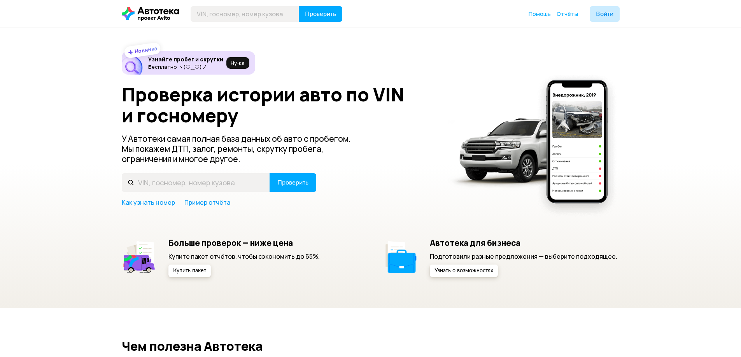
click at [180, 188] on input "text" at bounding box center [196, 182] width 148 height 19
click at [224, 183] on input "text" at bounding box center [196, 182] width 148 height 19
type input "В100СН134"
click at [284, 189] on button "Проверить" at bounding box center [293, 182] width 47 height 19
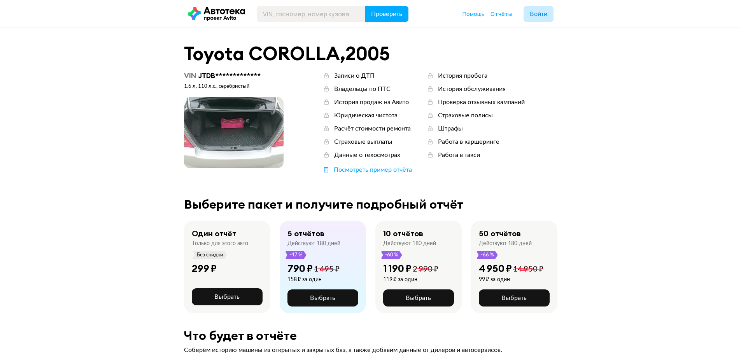
scroll to position [39, 0]
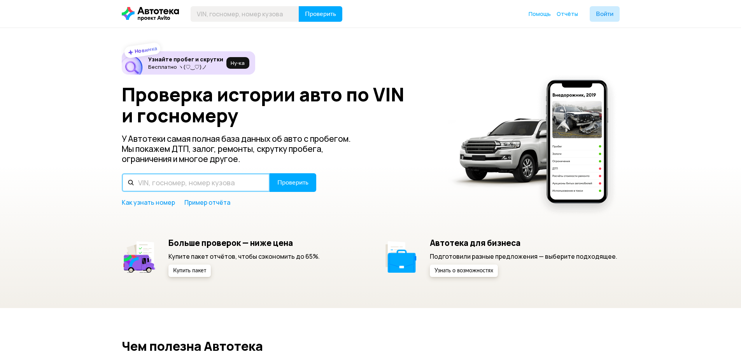
click at [186, 180] on input "text" at bounding box center [196, 182] width 148 height 19
type input "В100СН134"
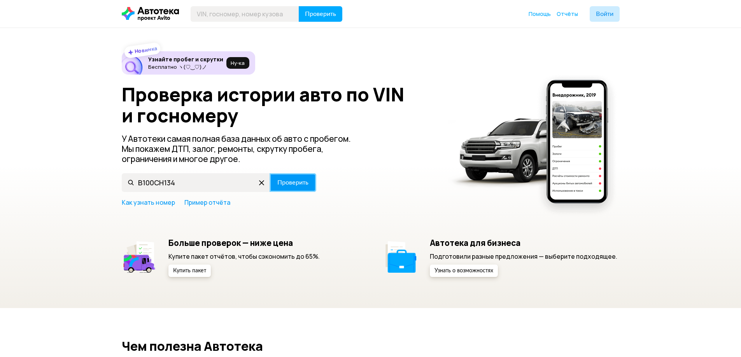
click at [297, 181] on span "Проверить" at bounding box center [292, 183] width 31 height 6
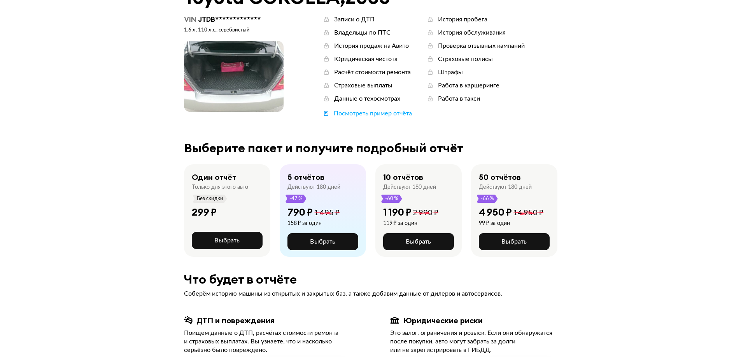
scroll to position [78, 0]
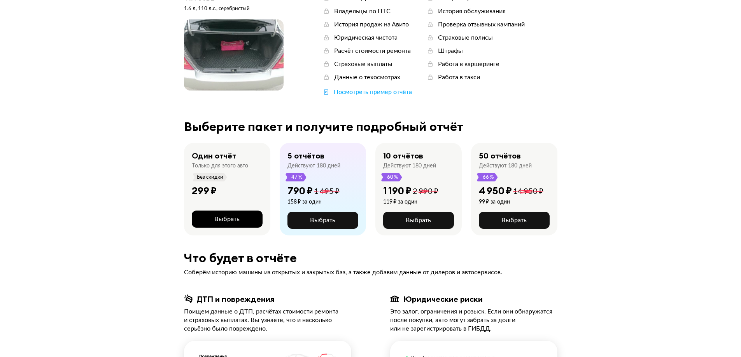
click at [234, 221] on span "Выбрать" at bounding box center [226, 219] width 25 height 6
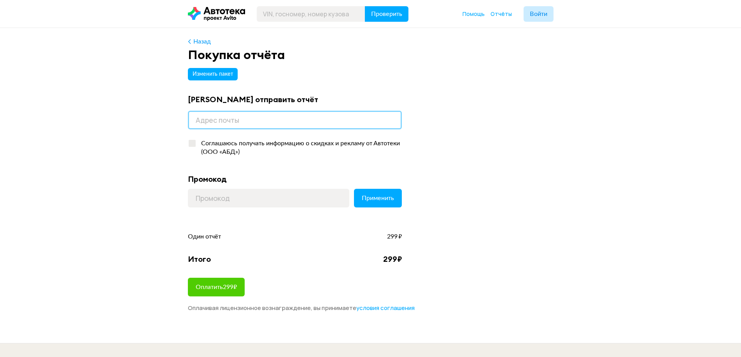
click at [216, 123] on input "email" at bounding box center [295, 120] width 214 height 19
type input "danil23112005@gmail.com"
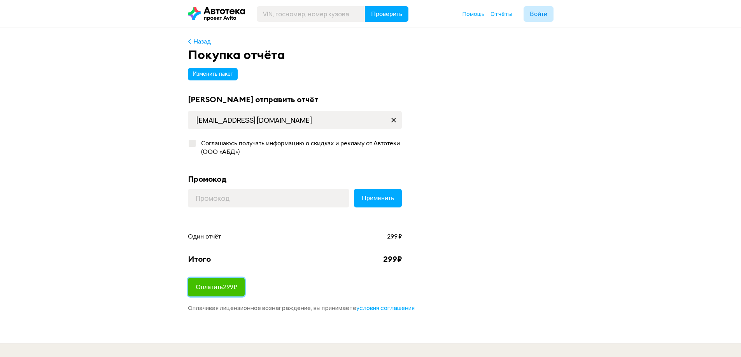
click at [226, 281] on button "Оплатить 299 ₽" at bounding box center [216, 287] width 57 height 19
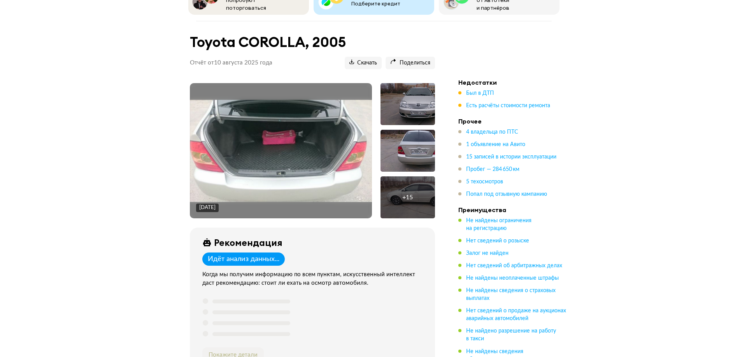
scroll to position [39, 0]
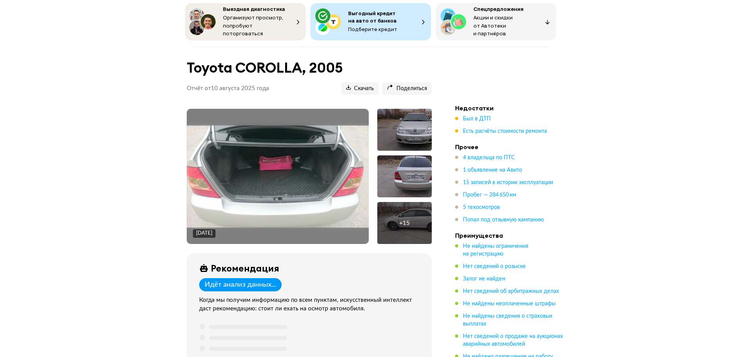
click at [406, 214] on div "+ 15" at bounding box center [404, 223] width 54 height 42
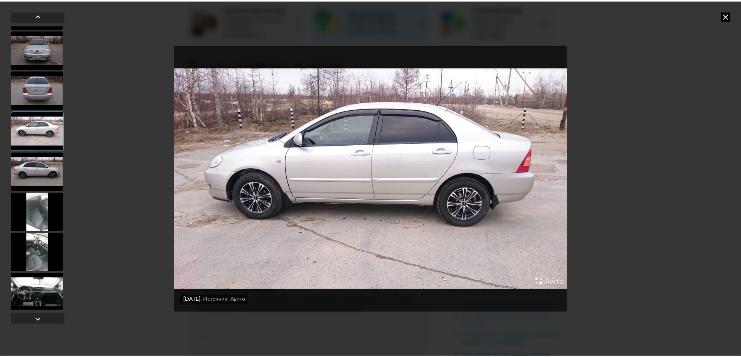
scroll to position [0, 0]
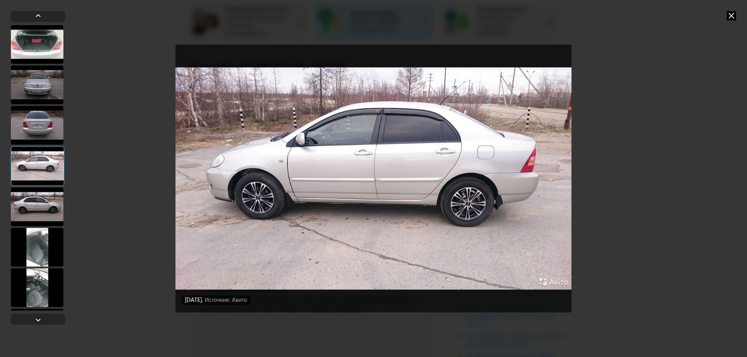
click at [726, 13] on div "[DATE] Источник: Авито [DATE] Источник: Авито [DATE] Источник: Авито [DATE] Ист…" at bounding box center [373, 178] width 747 height 357
click at [729, 14] on icon at bounding box center [731, 15] width 9 height 9
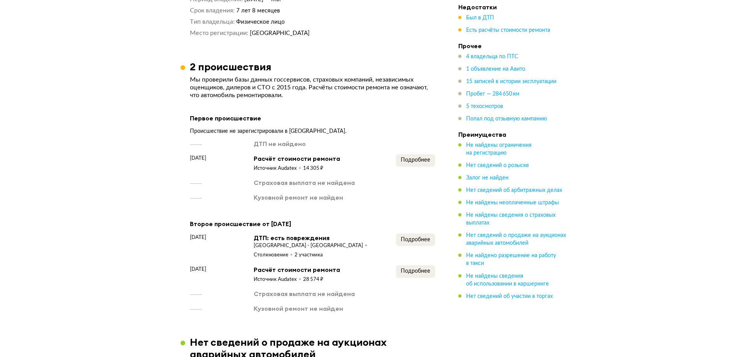
scroll to position [1206, 0]
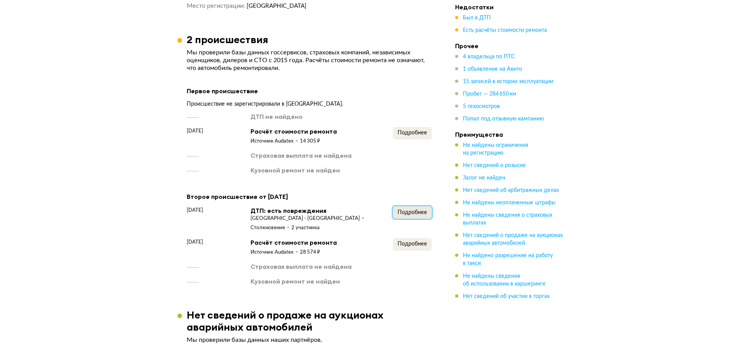
click at [417, 209] on button "Подробнее" at bounding box center [412, 213] width 39 height 12
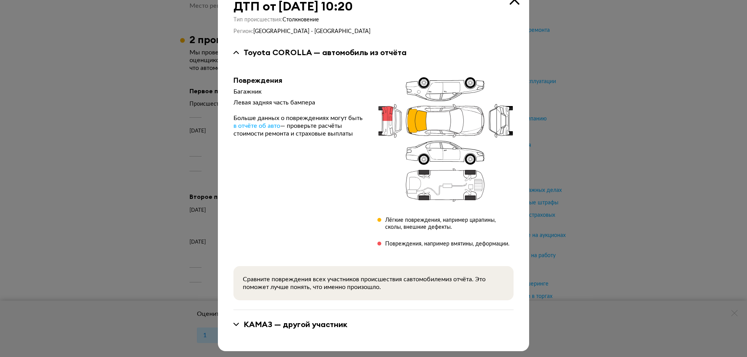
scroll to position [25, 0]
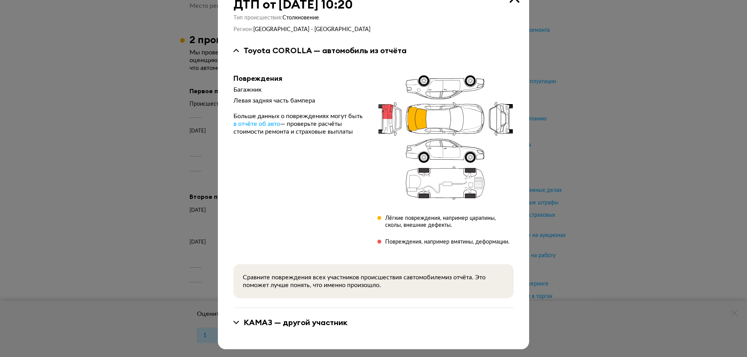
click at [237, 320] on div "КАМАЗ — другой участник" at bounding box center [373, 323] width 280 height 10
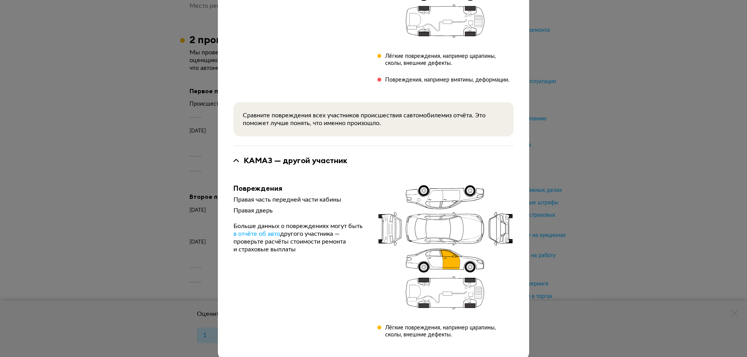
scroll to position [198, 0]
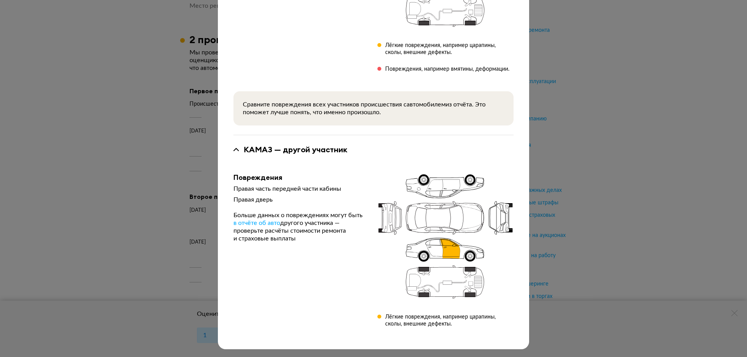
click at [622, 221] on div "ДТП от [DATE] 10:20 Тип происшествия : Столкновение Регион : [GEOGRAPHIC_DATA] …" at bounding box center [373, 178] width 747 height 357
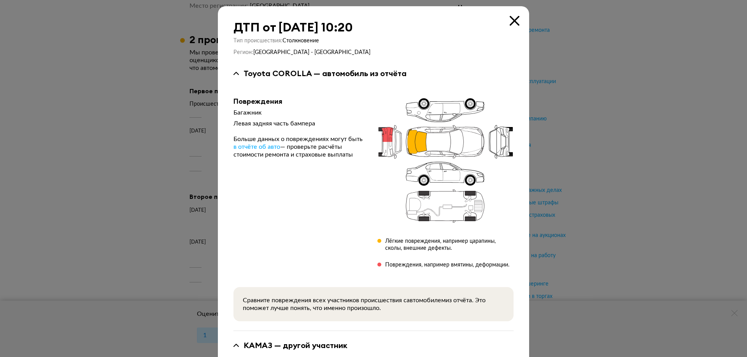
scroll to position [0, 0]
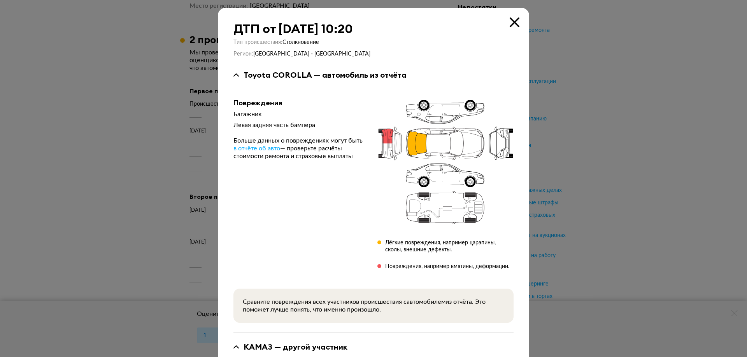
click at [513, 13] on div "ДТП от [DATE] 10:20 Тип происшествия : Столкновение Регион : [GEOGRAPHIC_DATA] …" at bounding box center [373, 277] width 311 height 539
click at [513, 24] on icon at bounding box center [515, 23] width 10 height 10
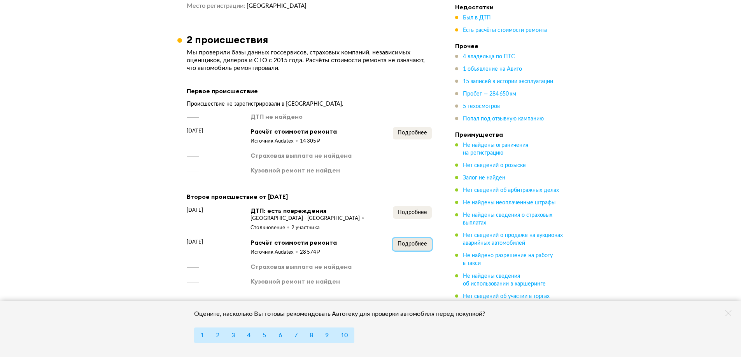
click at [408, 242] on span "Подробнее" at bounding box center [413, 244] width 30 height 5
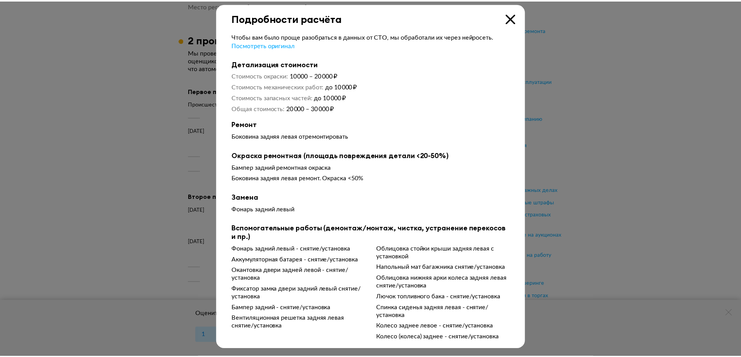
scroll to position [6, 0]
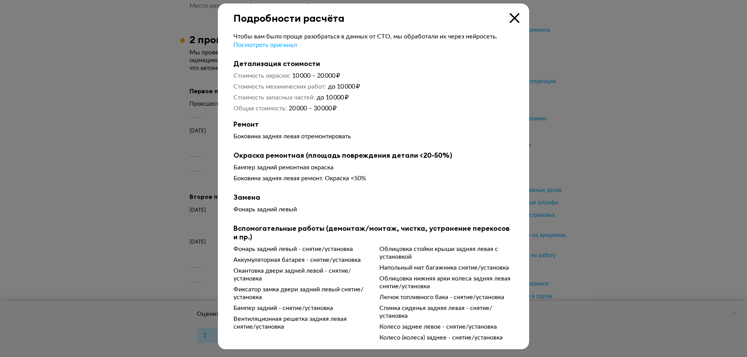
click at [513, 19] on icon at bounding box center [515, 18] width 10 height 10
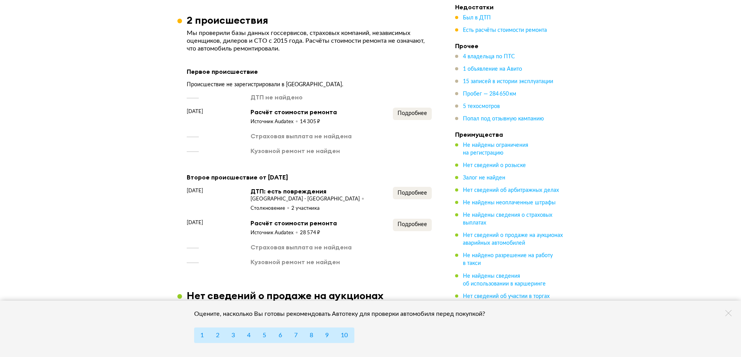
scroll to position [1361, 0]
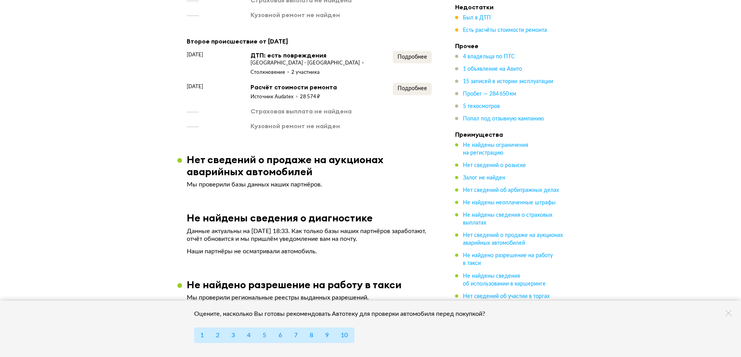
click at [730, 315] on icon at bounding box center [728, 313] width 6 height 6
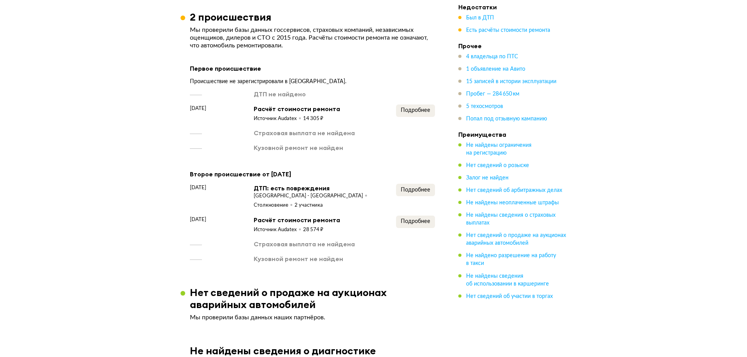
scroll to position [1167, 0]
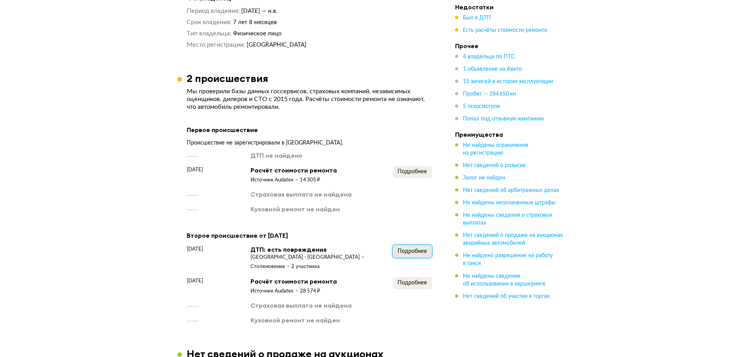
click at [401, 249] on span "Подробнее" at bounding box center [413, 251] width 30 height 5
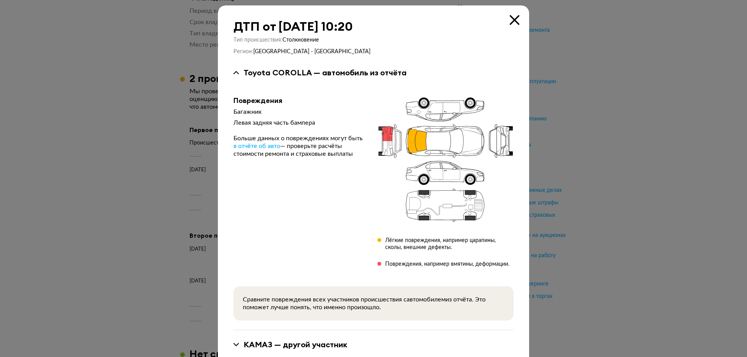
scroll to position [0, 0]
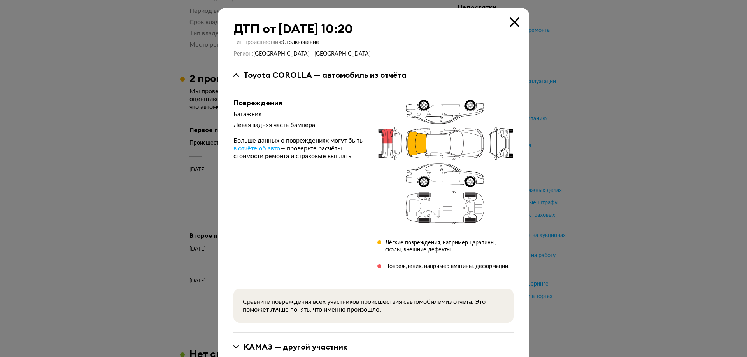
click at [516, 23] on icon at bounding box center [515, 23] width 10 height 10
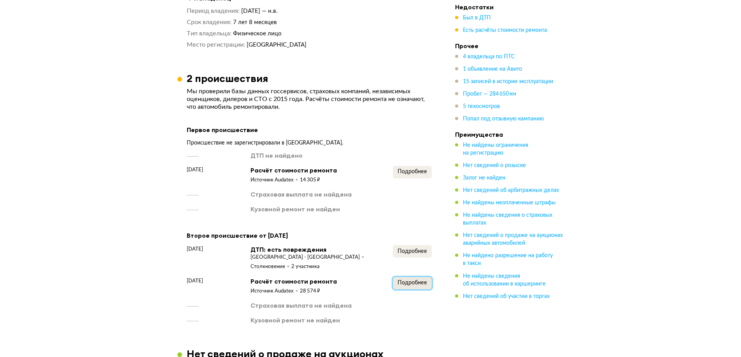
click at [401, 280] on span "Подробнее" at bounding box center [413, 282] width 30 height 5
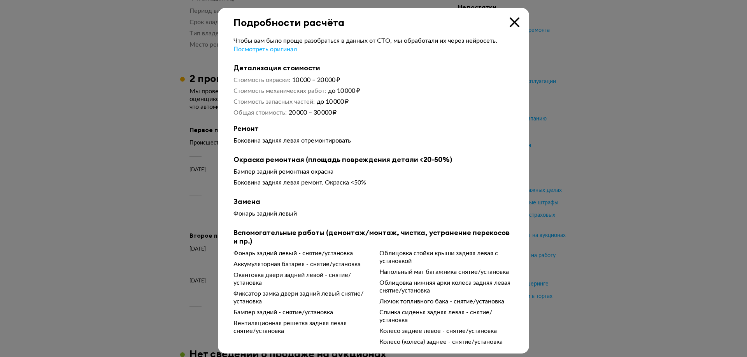
click at [510, 24] on icon at bounding box center [515, 23] width 10 height 10
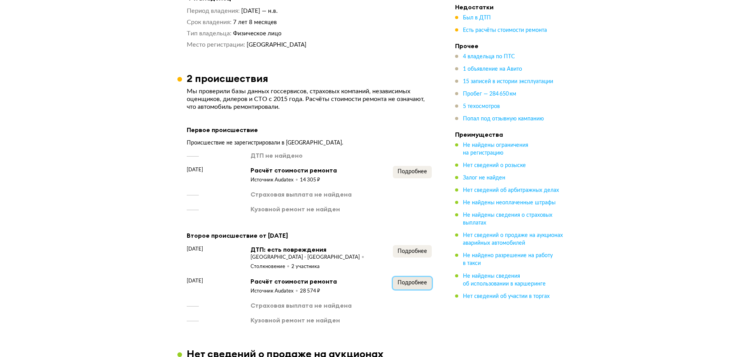
click at [417, 280] on span "Подробнее" at bounding box center [413, 282] width 30 height 5
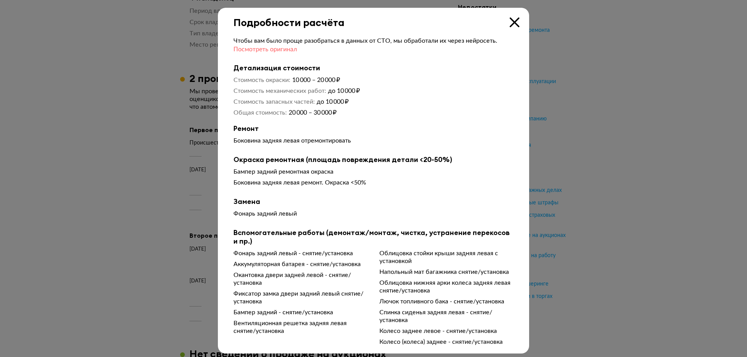
click at [272, 51] on span "Посмотреть оригинал" at bounding box center [264, 49] width 63 height 6
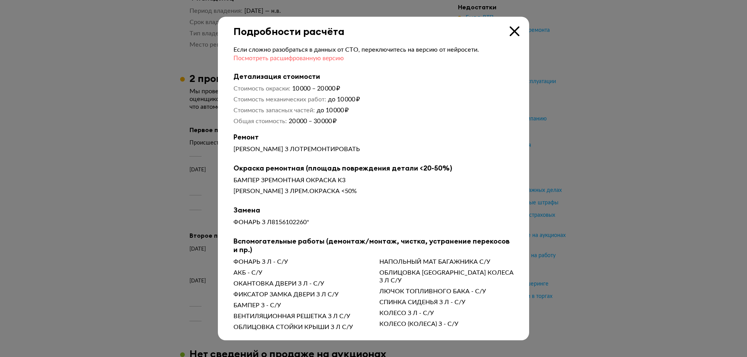
click at [299, 58] on span "Посмотреть расшифрованную версию" at bounding box center [288, 58] width 110 height 6
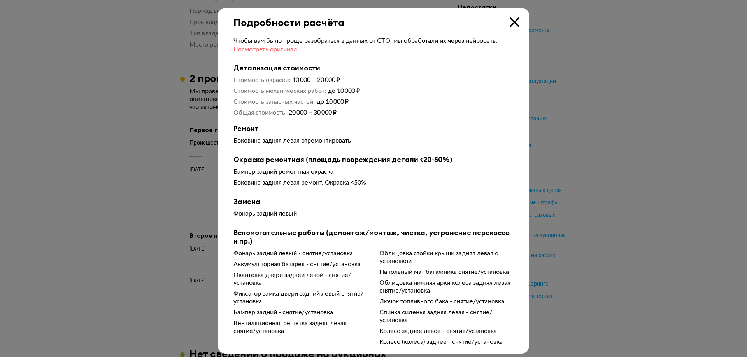
drag, startPoint x: 281, startPoint y: 56, endPoint x: 275, endPoint y: 53, distance: 7.1
click at [280, 56] on div "Чтобы вам было проще разобраться в данных от СТО, мы обработали их через нейрос…" at bounding box center [373, 191] width 280 height 309
click at [275, 53] on span "Посмотреть оригинал" at bounding box center [264, 49] width 63 height 6
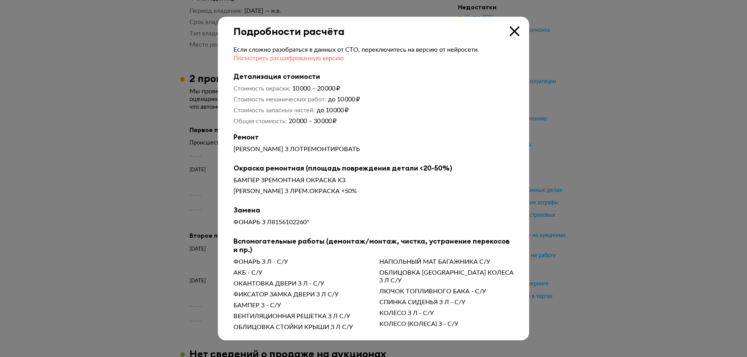
click at [305, 61] on span "Посмотреть расшифрованную версию" at bounding box center [288, 58] width 110 height 6
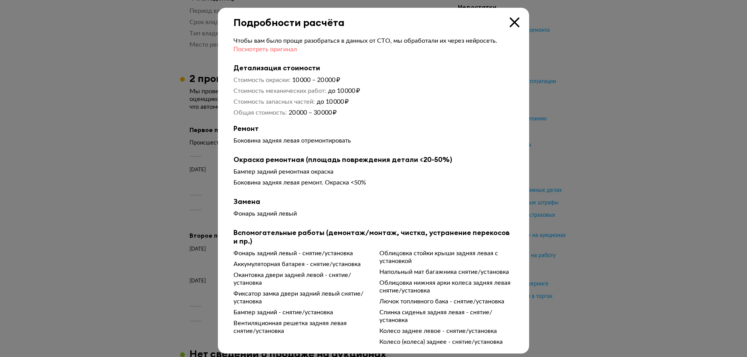
click at [282, 49] on span "Посмотреть оригинал" at bounding box center [264, 49] width 63 height 6
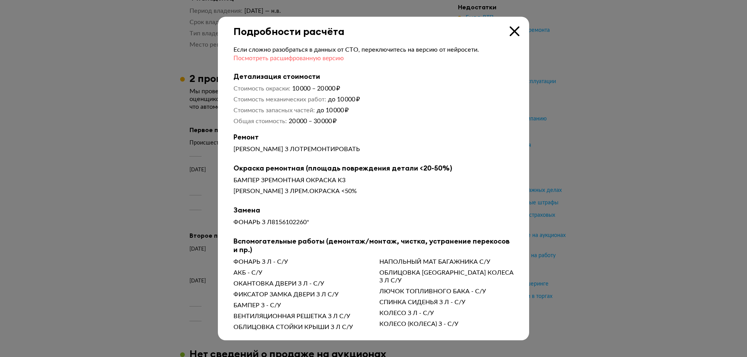
click at [302, 60] on span "Посмотреть расшифрованную версию" at bounding box center [288, 58] width 110 height 6
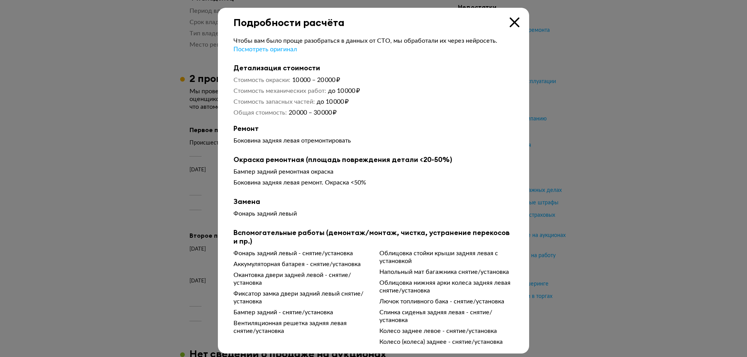
click at [300, 60] on div "Чтобы вам было проще разобраться в данных от СТО, мы обработали их через нейрос…" at bounding box center [373, 191] width 280 height 309
click at [284, 47] on span "Посмотреть оригинал" at bounding box center [264, 49] width 63 height 6
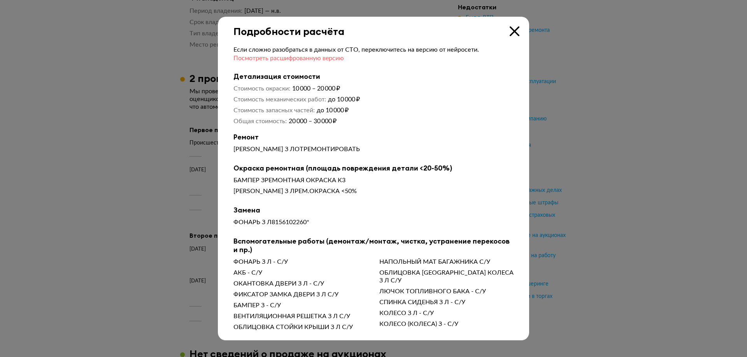
click at [282, 58] on span "Посмотреть расшифрованную версию" at bounding box center [288, 58] width 110 height 6
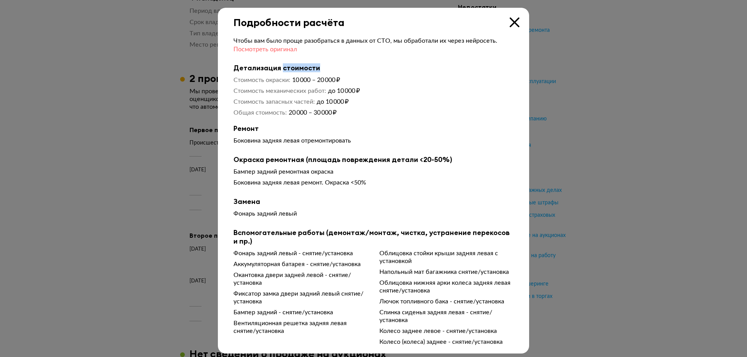
click at [282, 58] on div "Чтобы вам было проще разобраться в данных от СТО, мы обработали их через нейрос…" at bounding box center [373, 191] width 280 height 309
click at [279, 51] on span "Посмотреть оригинал" at bounding box center [264, 49] width 63 height 6
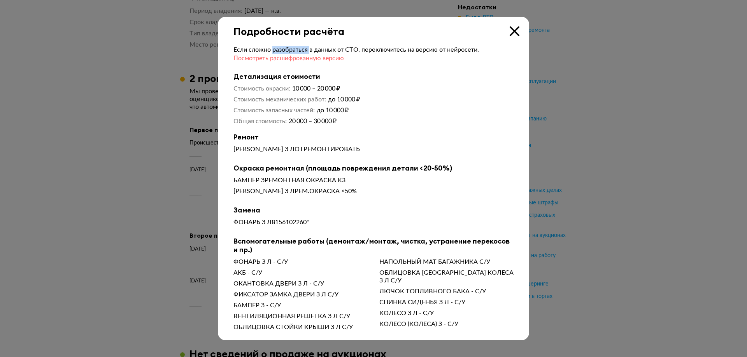
click at [279, 51] on span "Если сложно разобраться в данных от СТО, переключитесь на версию от нейросети." at bounding box center [355, 50] width 245 height 6
click at [277, 55] on span "Посмотреть расшифрованную версию" at bounding box center [288, 58] width 110 height 6
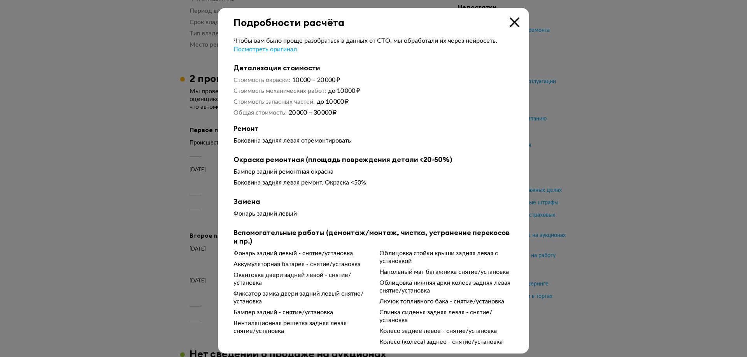
click at [426, 103] on dd "до 10 000 ₽" at bounding box center [415, 102] width 197 height 8
click at [513, 19] on icon at bounding box center [515, 23] width 10 height 10
